Goal: Information Seeking & Learning: Learn about a topic

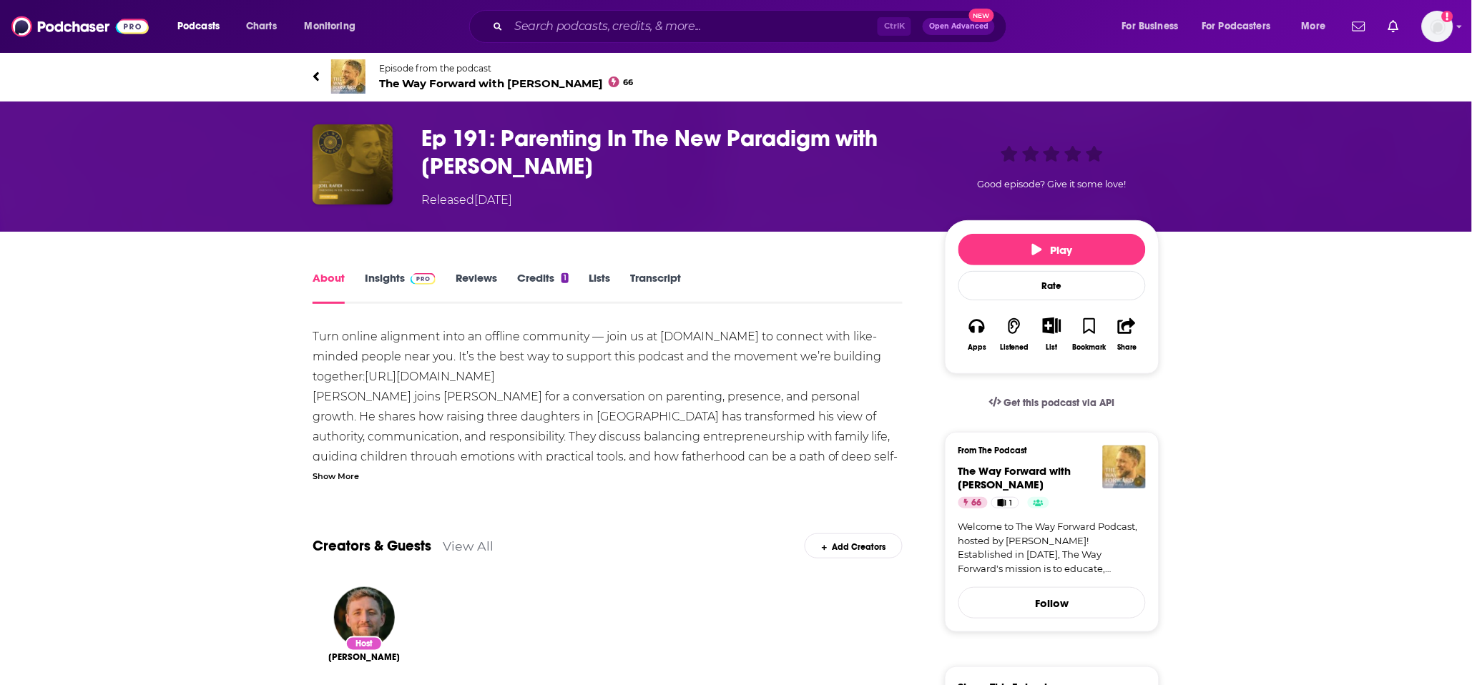
click at [408, 87] on span "The Way Forward with Alec Zeck 66" at bounding box center [506, 84] width 255 height 14
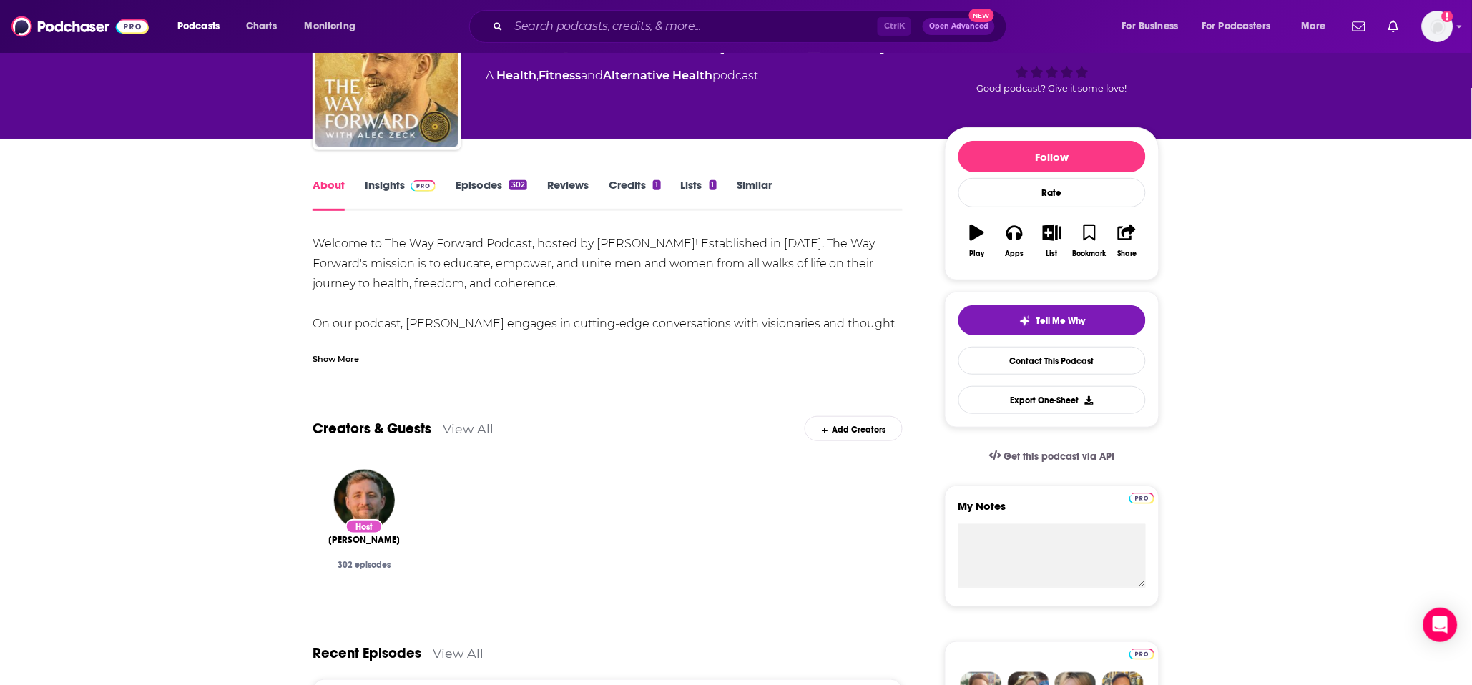
scroll to position [79, 0]
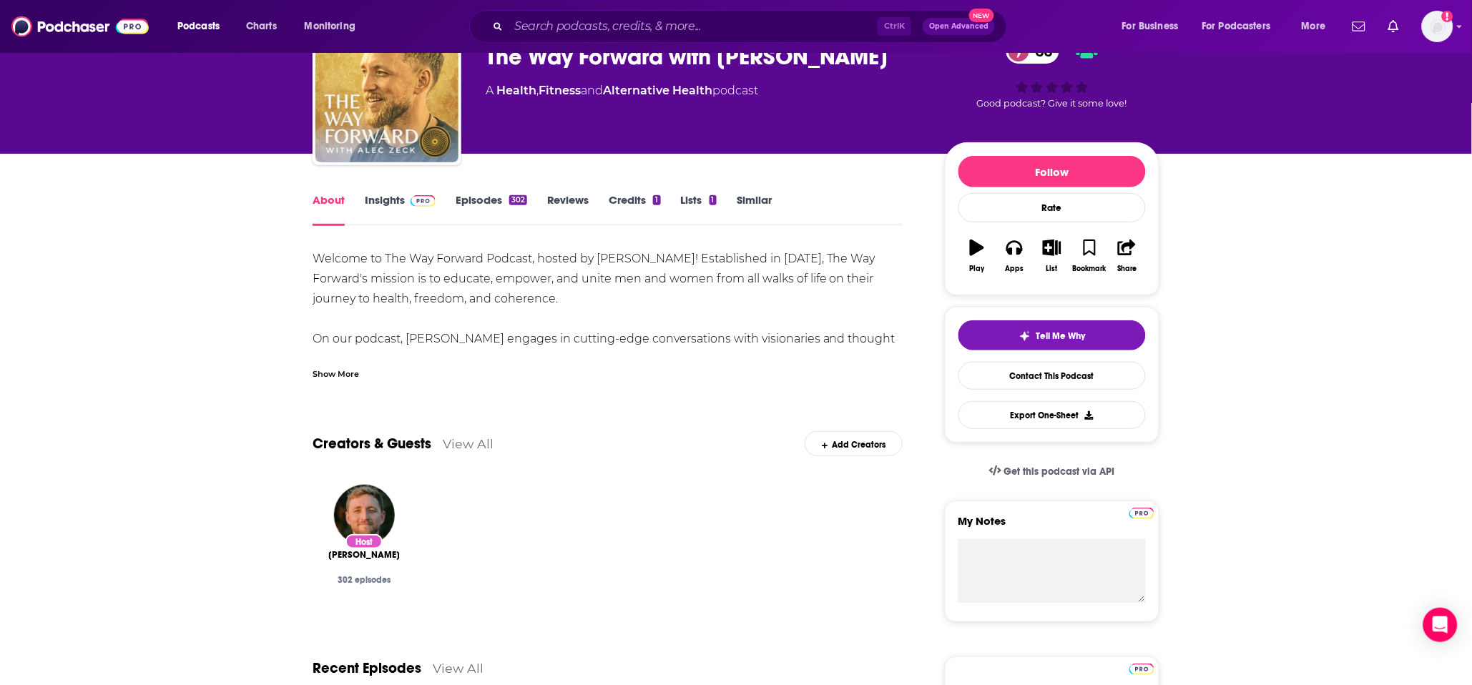
click at [388, 205] on link "Insights" at bounding box center [400, 209] width 71 height 33
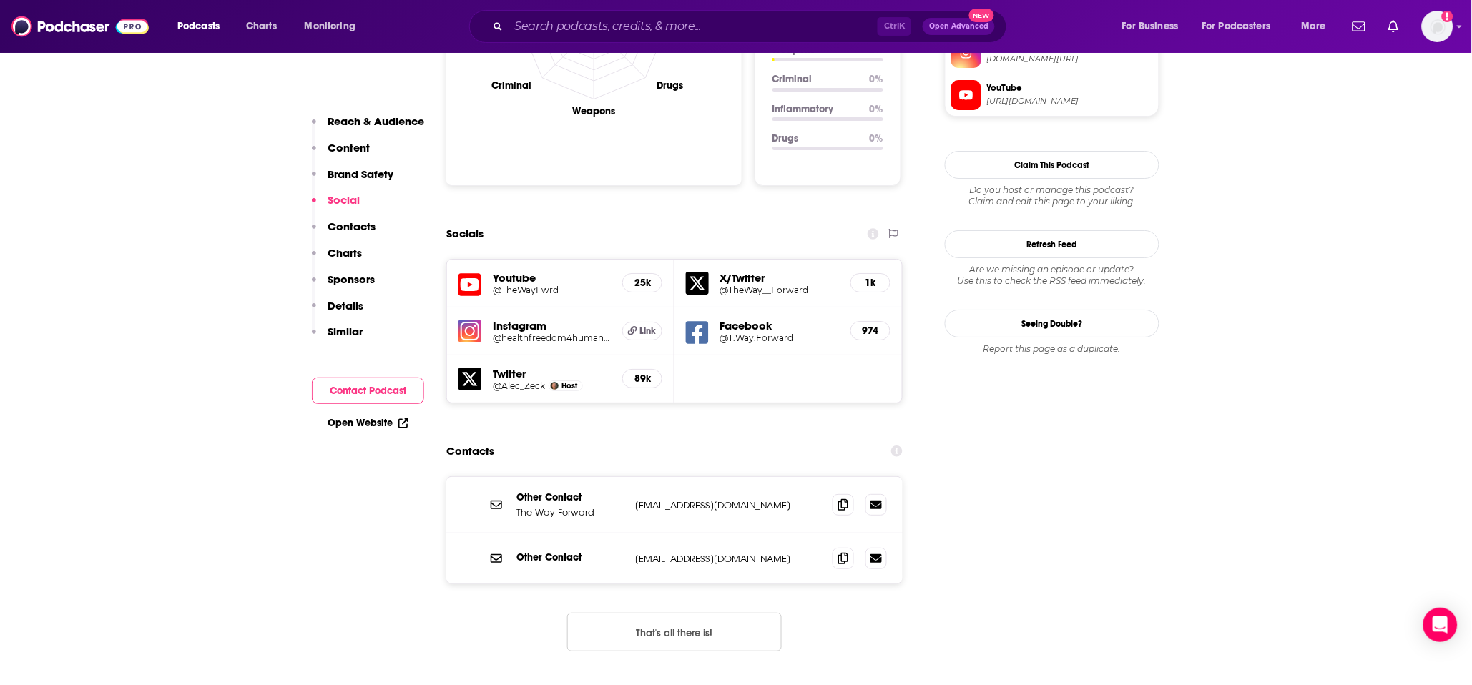
scroll to position [1510, 0]
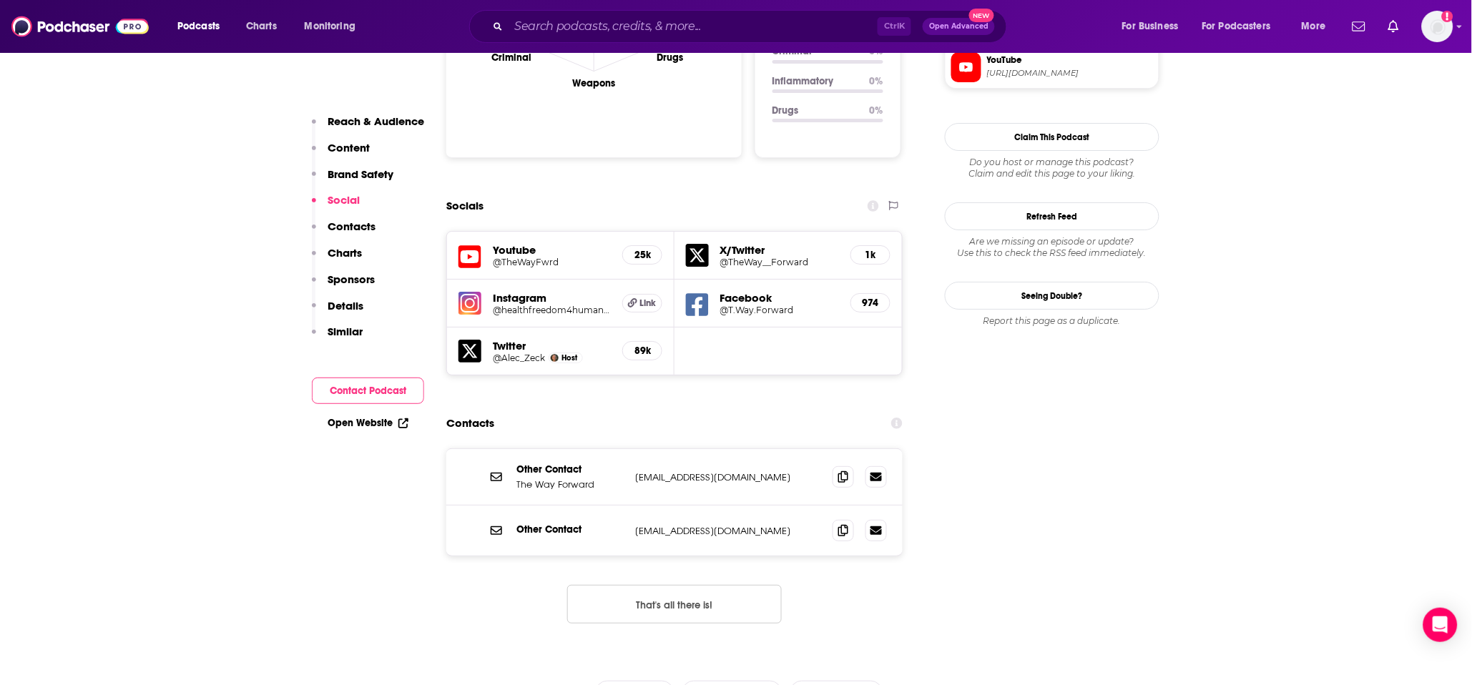
click at [515, 243] on h5 "Youtube" at bounding box center [552, 250] width 118 height 14
click at [473, 245] on icon at bounding box center [469, 256] width 23 height 23
